Goal: Communication & Community: Answer question/provide support

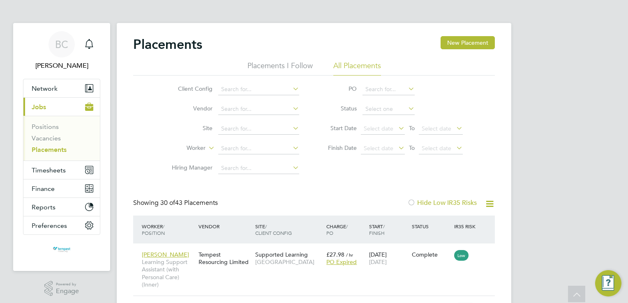
scroll to position [1293, 0]
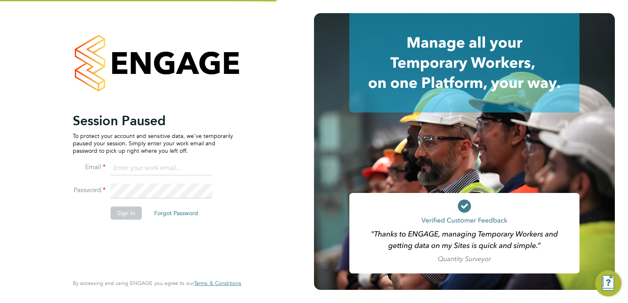
type input "[EMAIL_ADDRESS][DOMAIN_NAME]"
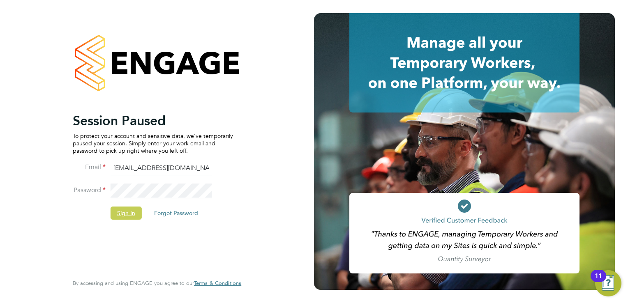
click at [123, 213] on button "Sign In" at bounding box center [125, 213] width 31 height 13
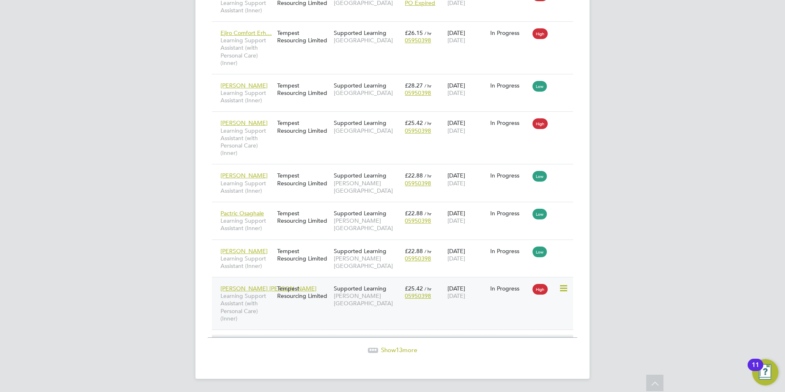
click at [255, 287] on span "[PERSON_NAME] [PERSON_NAME]" at bounding box center [269, 288] width 96 height 7
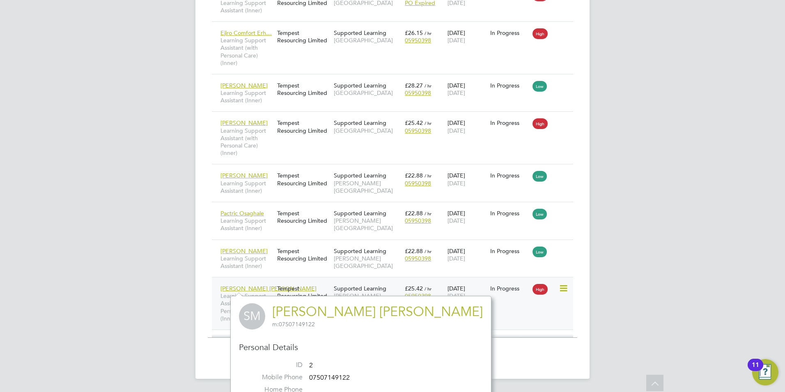
click at [361, 285] on span "Supported Learning" at bounding box center [360, 288] width 53 height 7
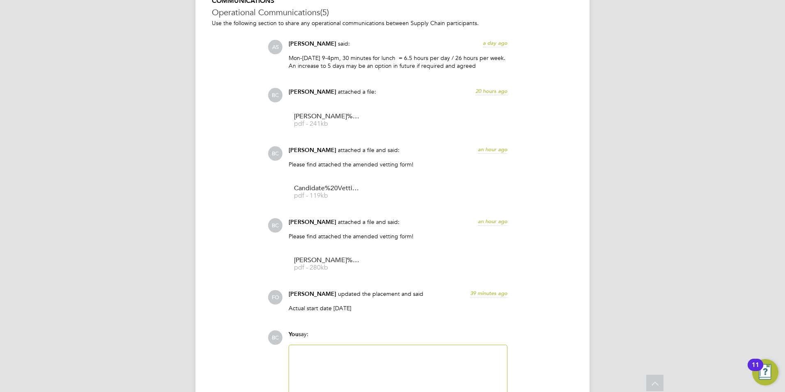
drag, startPoint x: 288, startPoint y: 58, endPoint x: 489, endPoint y: 63, distance: 201.3
click at [489, 63] on div "Anne-Marie Sapalska said: a day ago Mon-Thursday 9-4pm, 30 minutes for lunch = …" at bounding box center [398, 57] width 227 height 35
click at [490, 64] on p "Mon-Thursday 9-4pm, 30 minutes for lunch = 6.5 hours per day / 26 hours per wee…" at bounding box center [398, 61] width 219 height 15
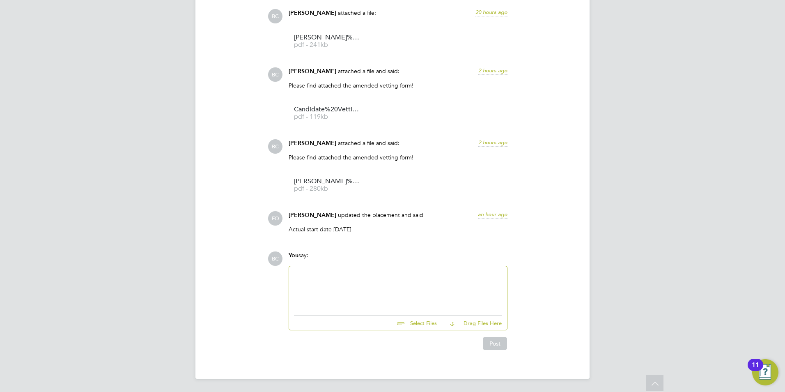
click at [406, 284] on div at bounding box center [398, 288] width 208 height 35
click at [411, 323] on input "file" at bounding box center [440, 321] width 123 height 11
type input "C:\fakepath\Sabrina Michelle NCC vetting.pdf"
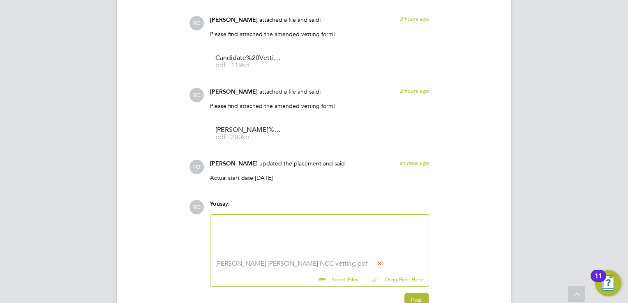
scroll to position [874, 0]
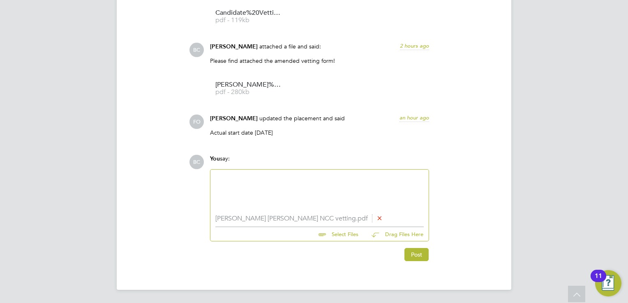
click at [337, 233] on input "file" at bounding box center [361, 232] width 123 height 11
type input "C:\fakepath\Sabrina Michelle NCC vetting.pdf"
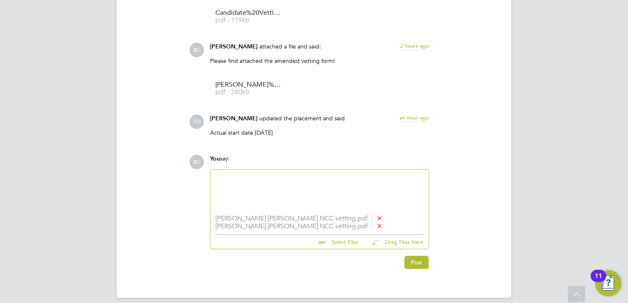
click at [376, 227] on icon at bounding box center [379, 226] width 6 height 6
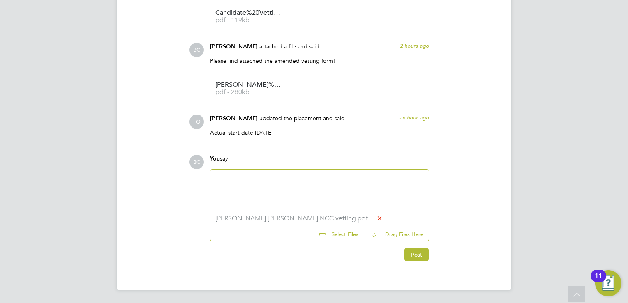
click at [291, 214] on div at bounding box center [319, 192] width 218 height 45
click at [294, 218] on li "Sabrina Michelle NCC vetting.pdf" at bounding box center [319, 219] width 208 height 8
click at [414, 256] on button "Post" at bounding box center [416, 254] width 24 height 13
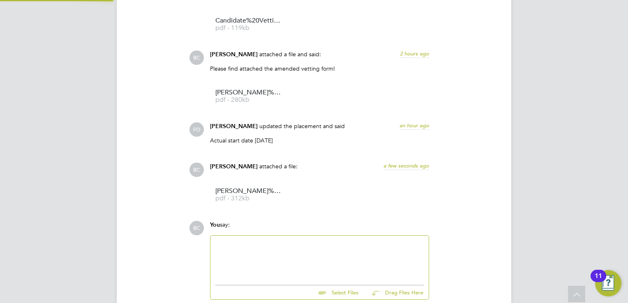
scroll to position [924, 0]
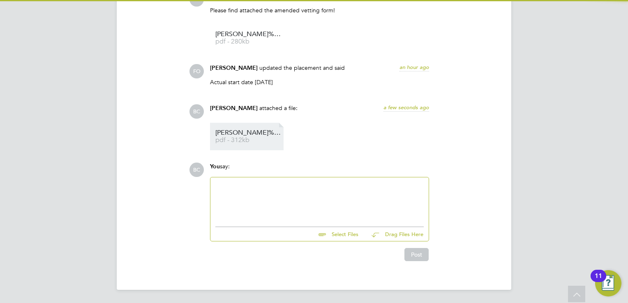
click at [235, 137] on link "Sabrina%20Michelle%20NCC%20vetting pdf - 312kb" at bounding box center [248, 137] width 66 height 14
